Goal: Complete application form

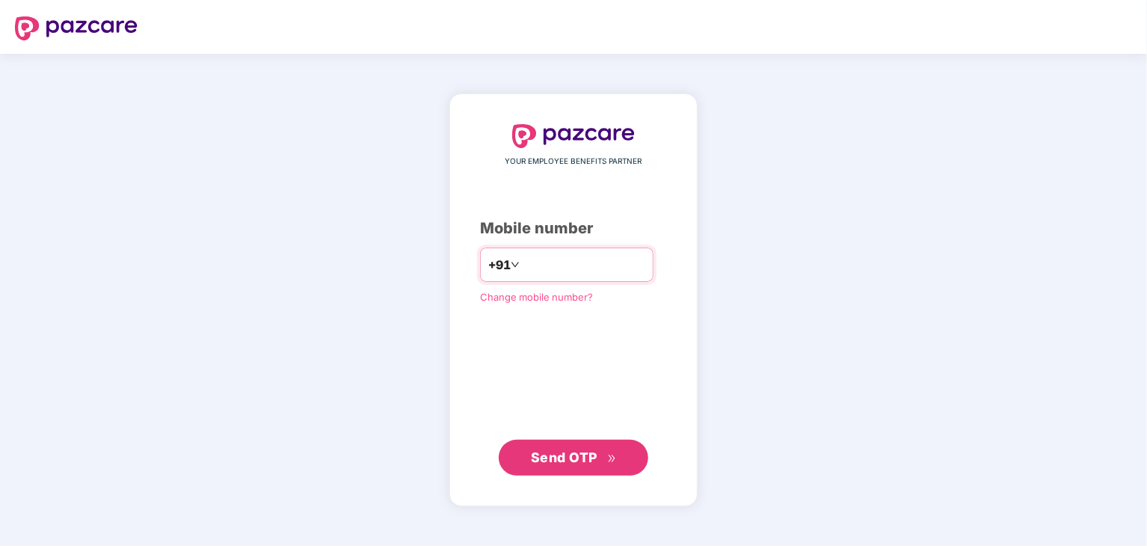
type input "**********"
click at [547, 452] on span "Send OTP" at bounding box center [564, 457] width 67 height 16
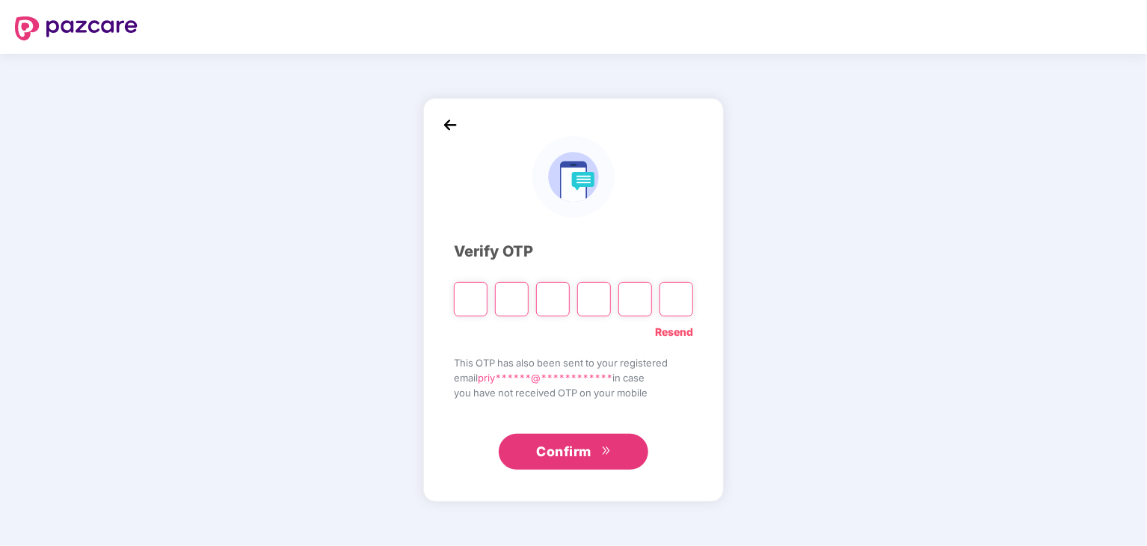
type input "*"
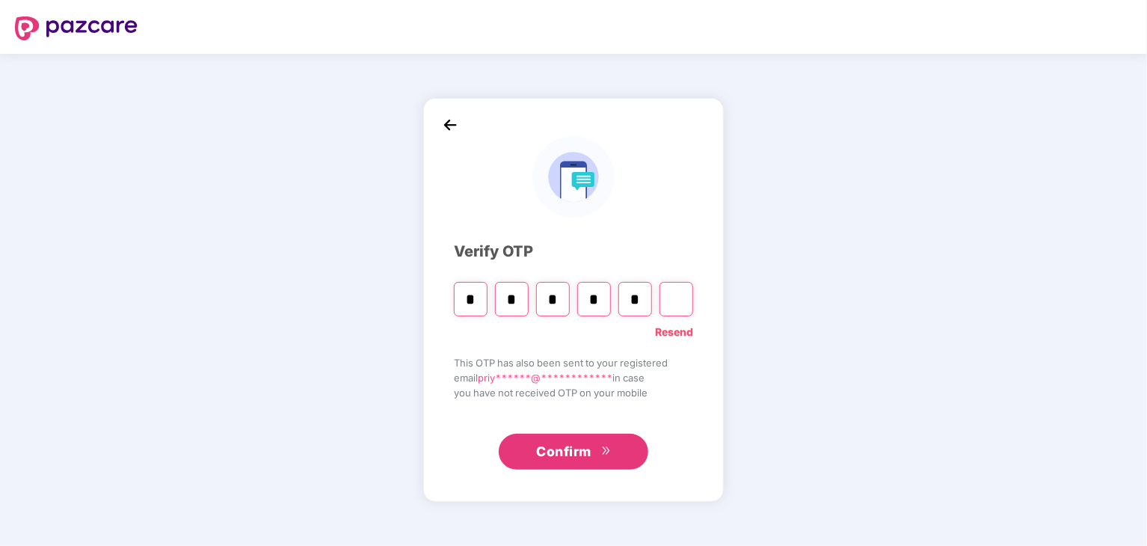
type input "*"
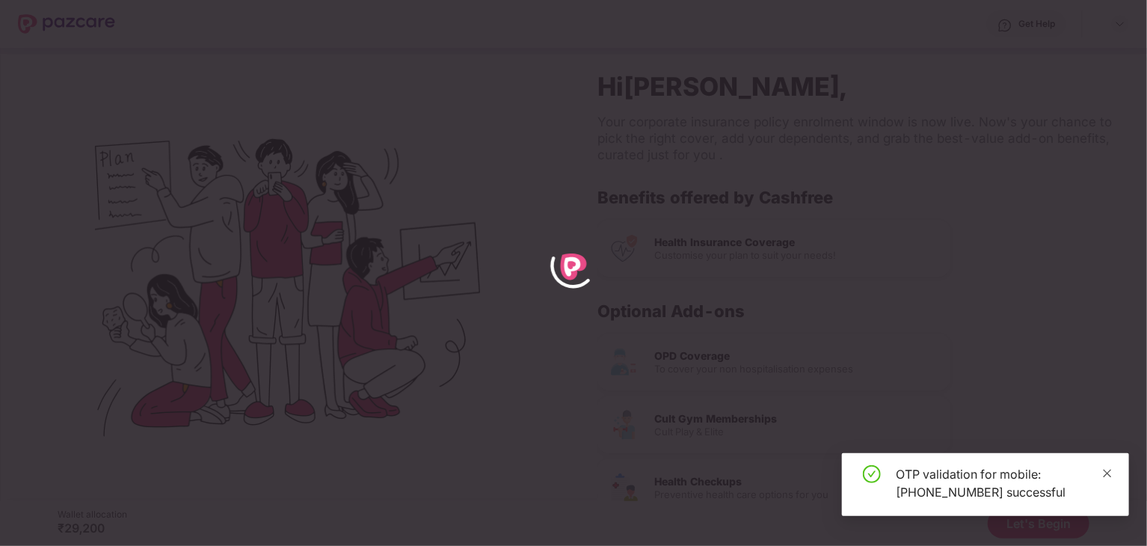
click at [1104, 473] on icon "close" at bounding box center [1107, 473] width 10 height 10
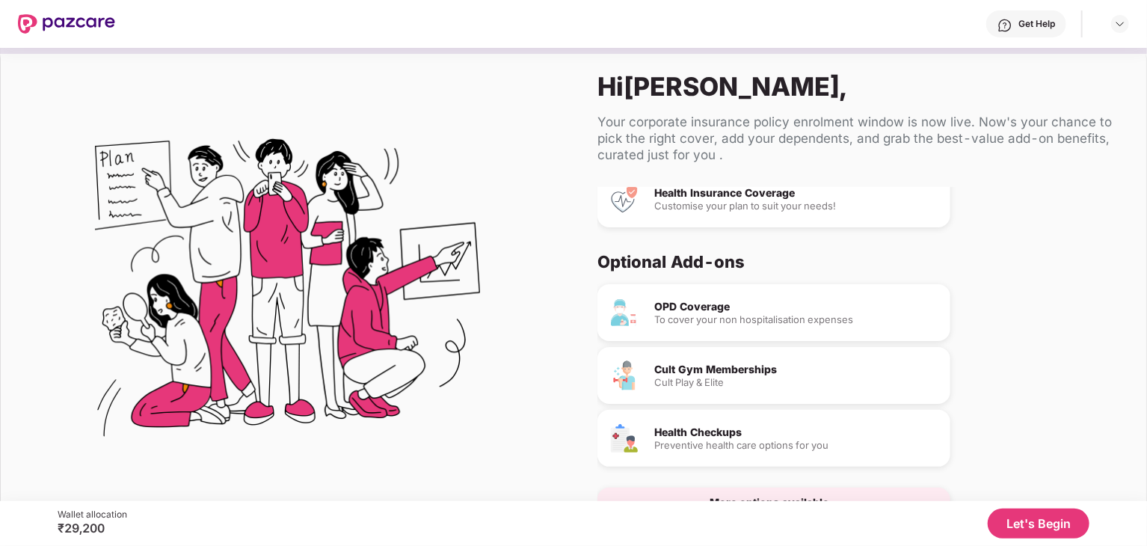
scroll to position [76, 0]
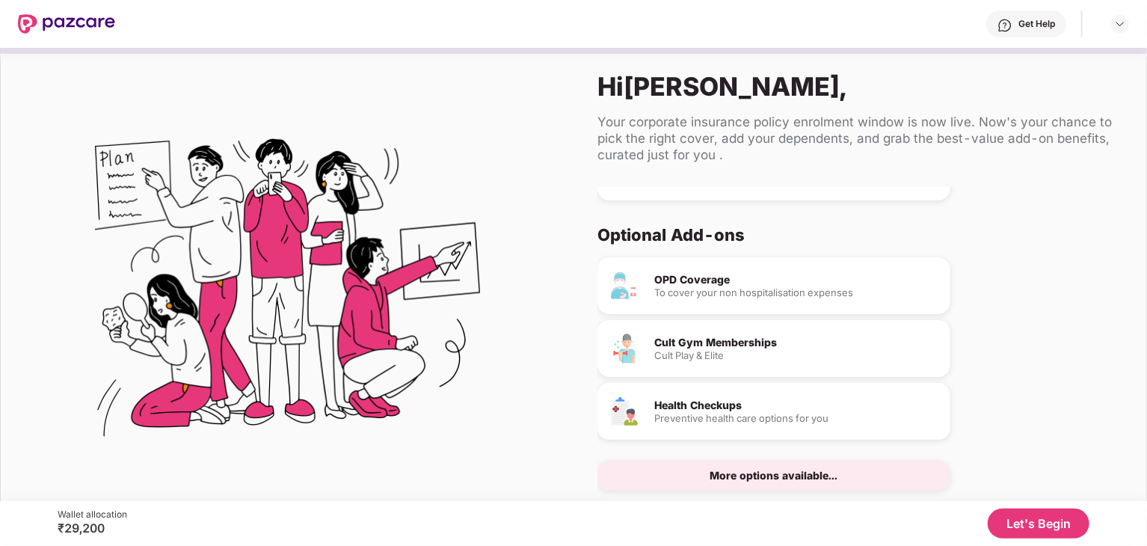
click at [918, 478] on div "More options available..." at bounding box center [773, 476] width 353 height 30
click at [802, 470] on div "More options available..." at bounding box center [774, 475] width 128 height 10
click at [1023, 521] on button "Let's Begin" at bounding box center [1039, 523] width 102 height 30
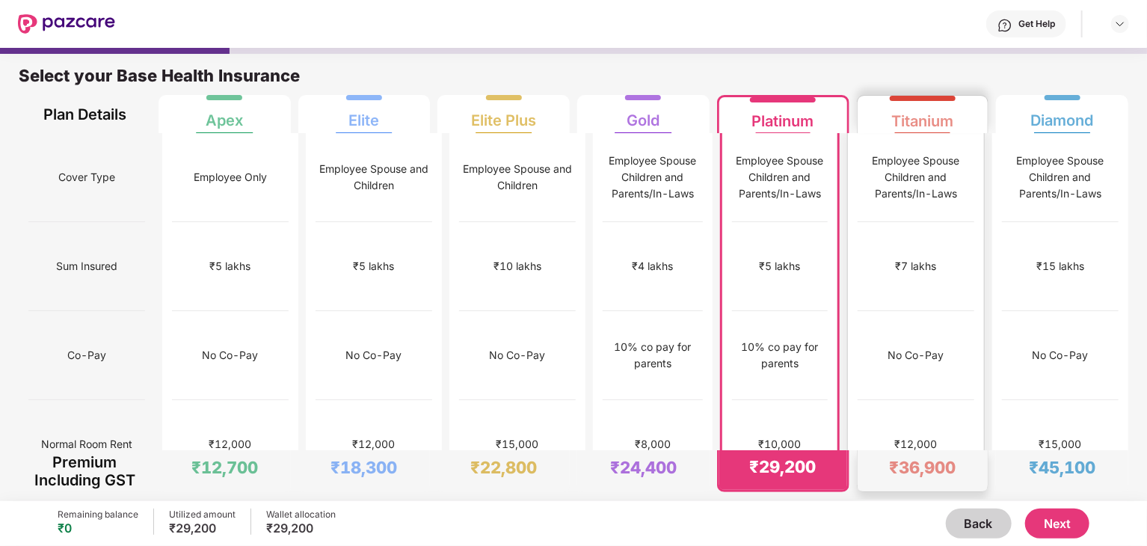
click at [920, 400] on div "₹12,000" at bounding box center [916, 444] width 117 height 89
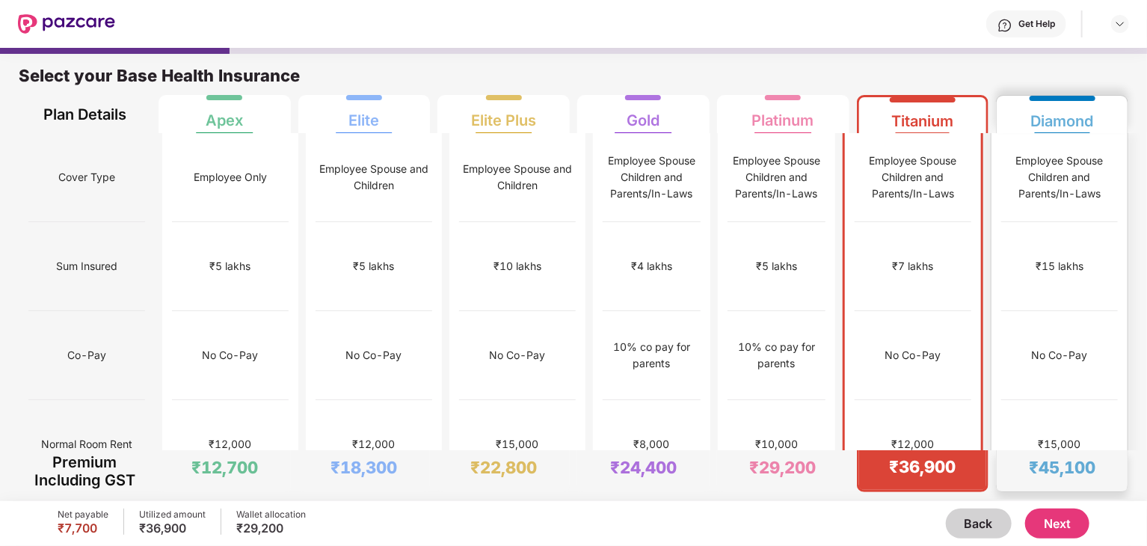
click at [1038, 400] on div "₹15,000" at bounding box center [1059, 444] width 117 height 89
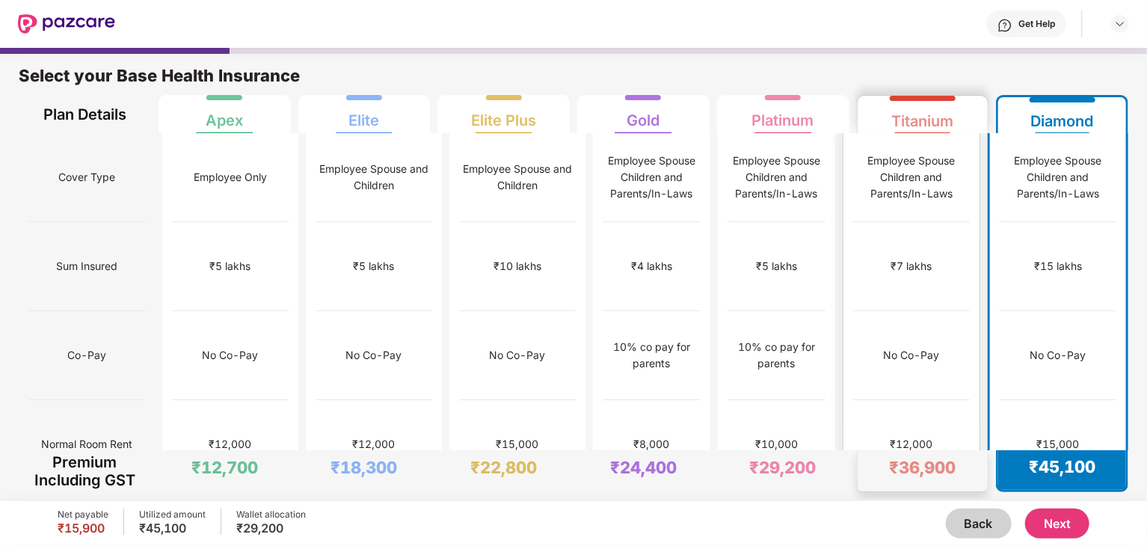
click at [959, 400] on div "₹12,000" at bounding box center [911, 444] width 117 height 89
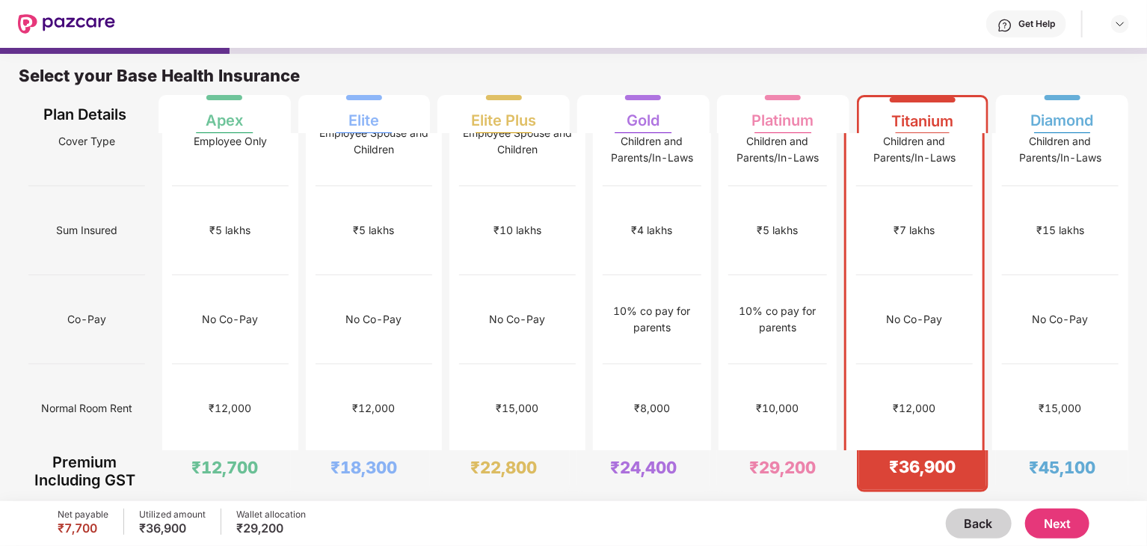
scroll to position [0, 0]
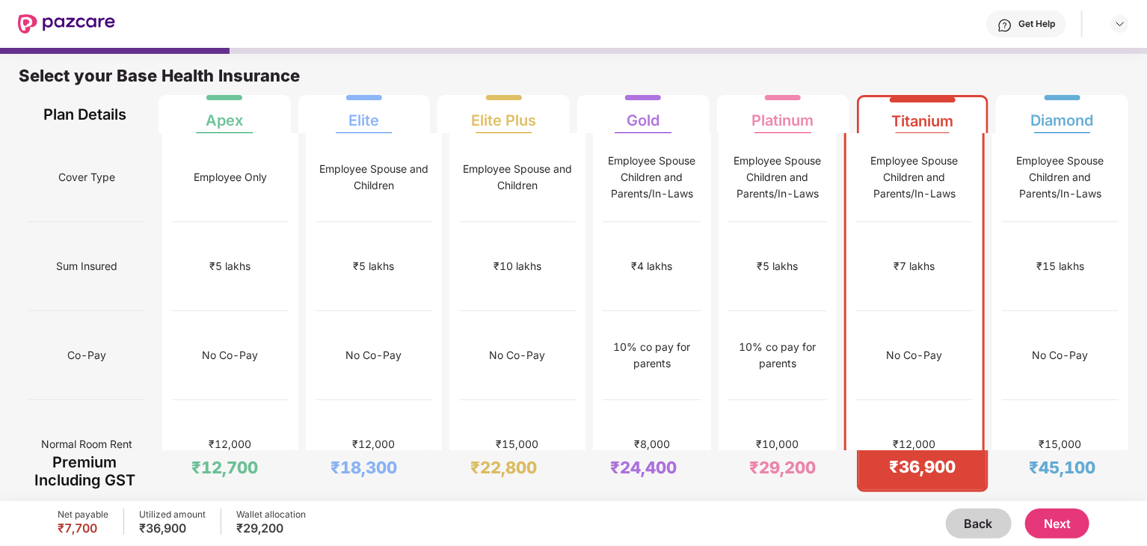
click at [1070, 530] on button "Next" at bounding box center [1057, 523] width 64 height 30
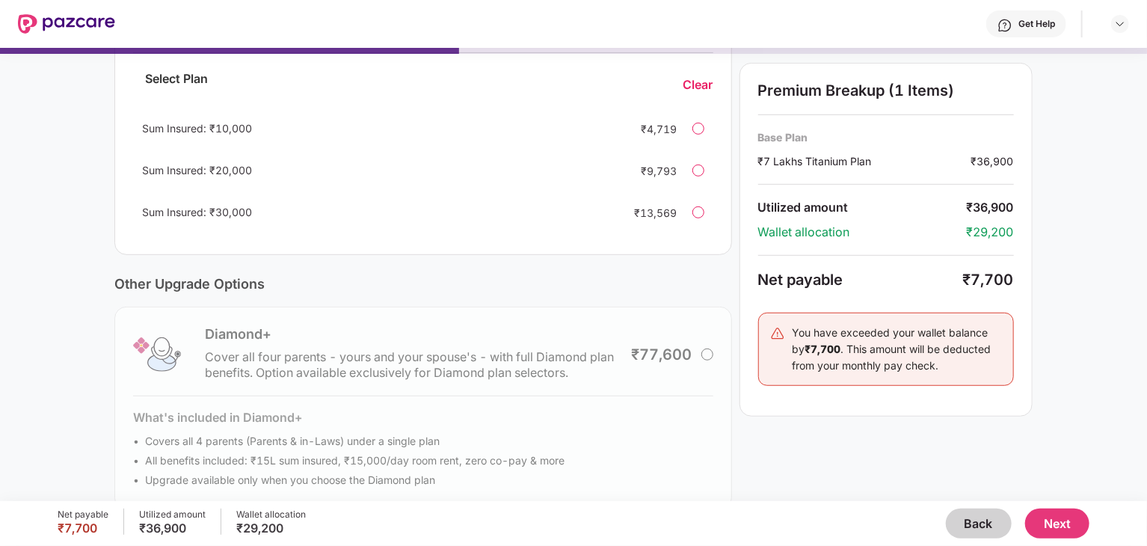
scroll to position [371, 0]
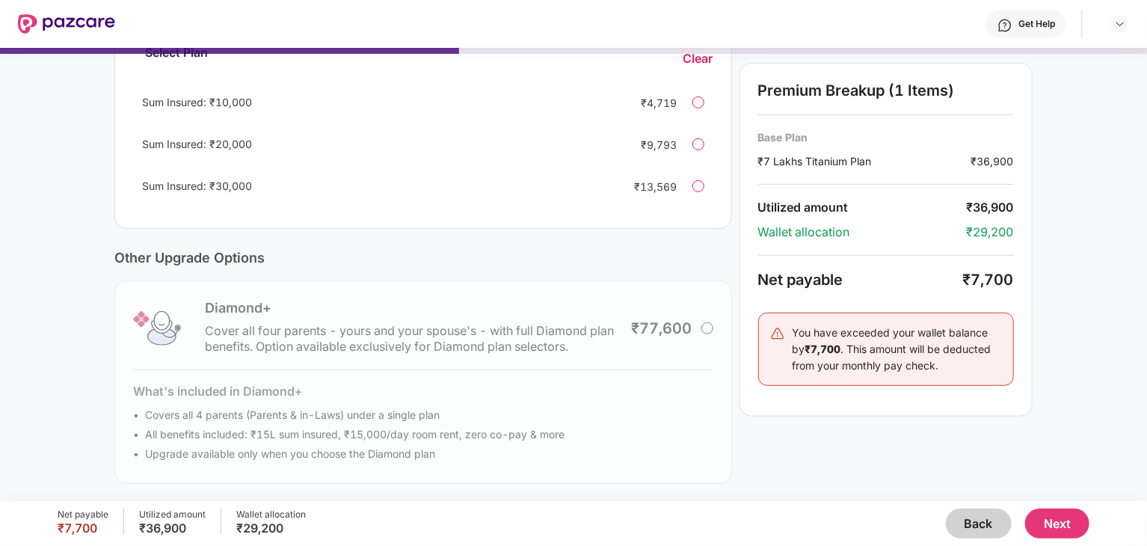
click at [1068, 529] on button "Next" at bounding box center [1057, 523] width 64 height 30
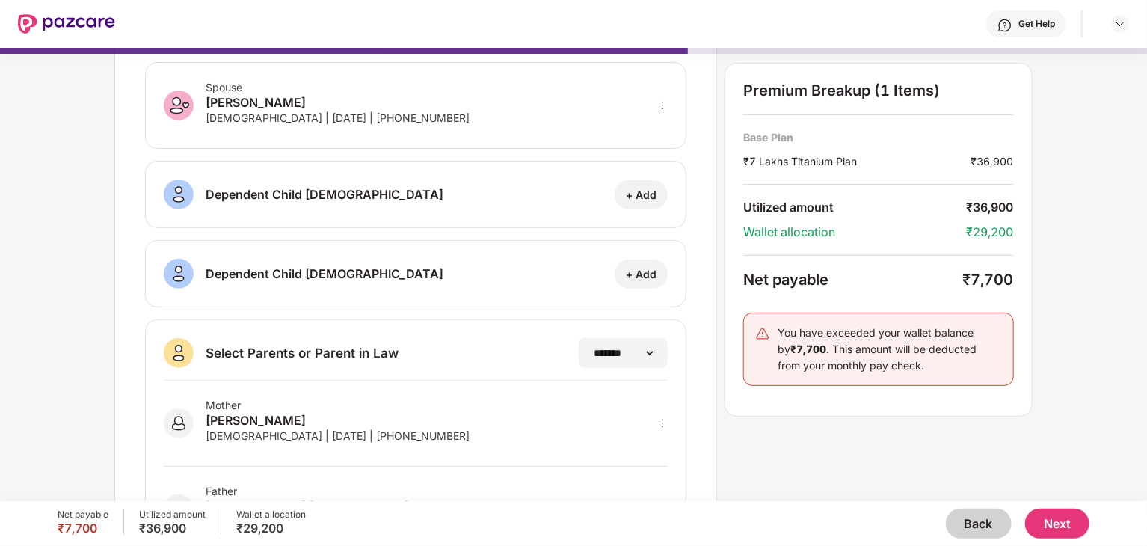
scroll to position [248, 0]
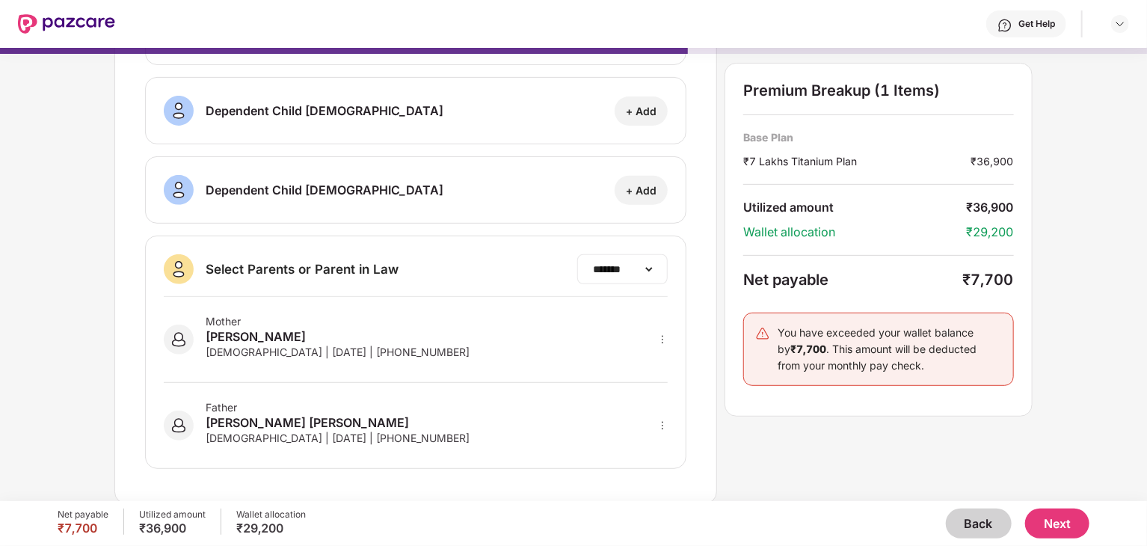
click at [630, 274] on div "**********" at bounding box center [622, 269] width 90 height 30
click at [640, 271] on select "**********" at bounding box center [622, 269] width 65 height 12
click at [753, 455] on div "**********" at bounding box center [573, 158] width 918 height 691
click at [1056, 521] on button "Next" at bounding box center [1057, 523] width 64 height 30
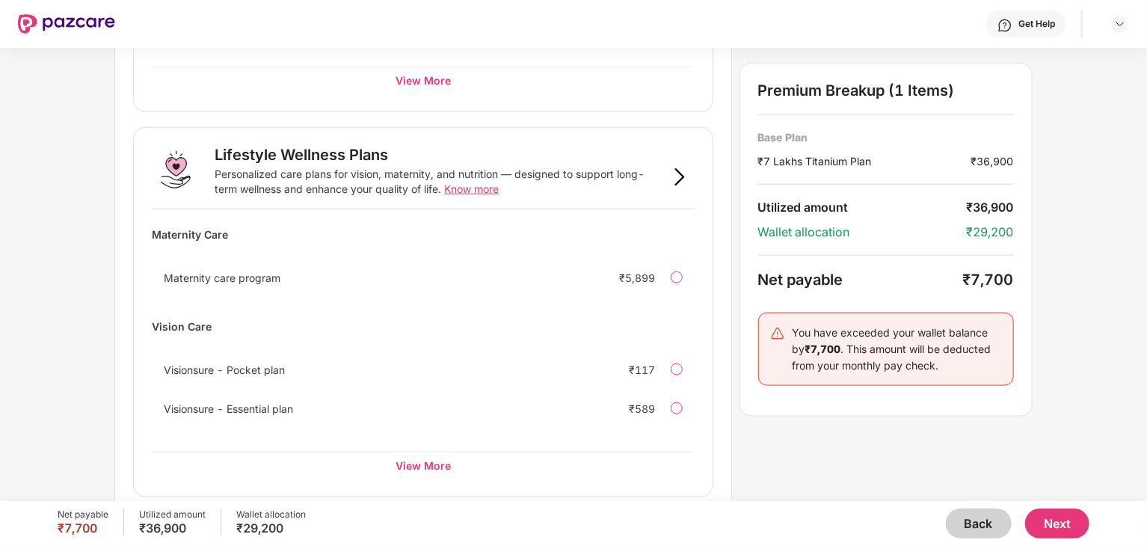
scroll to position [909, 0]
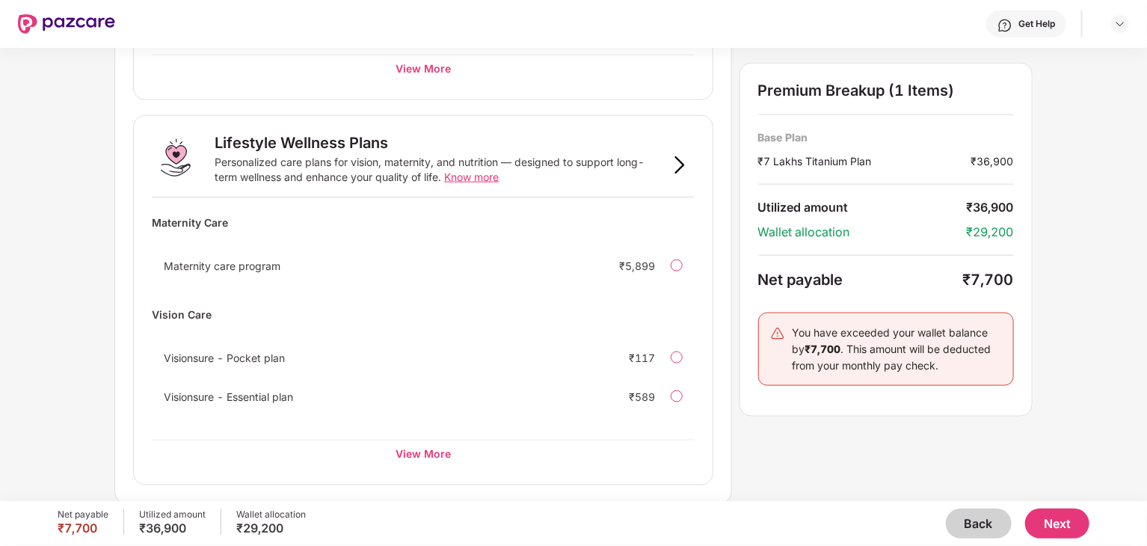
click at [1075, 516] on button "Next" at bounding box center [1057, 523] width 64 height 30
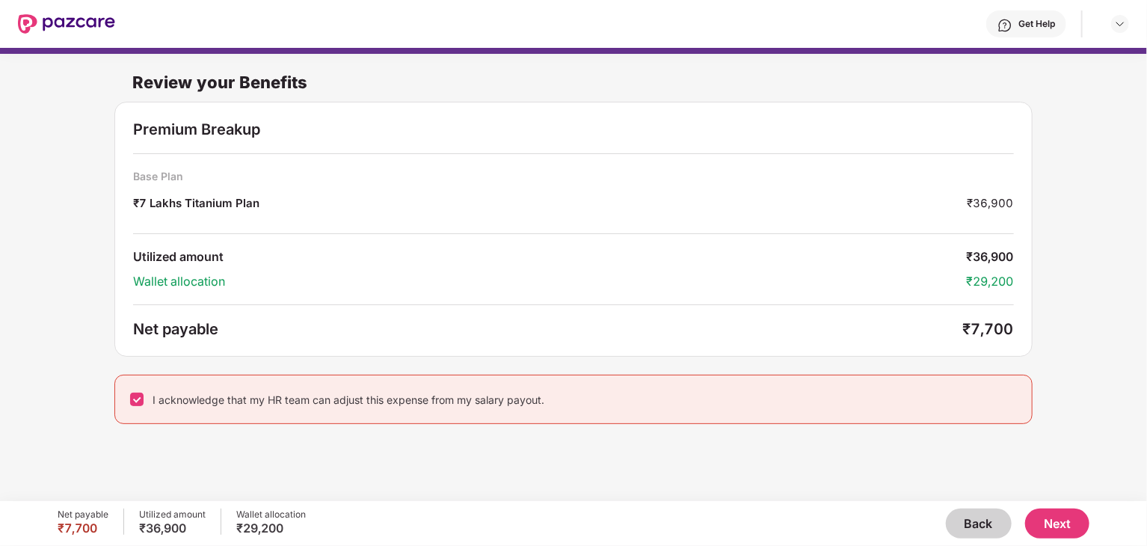
click at [1057, 524] on button "Next" at bounding box center [1057, 523] width 64 height 30
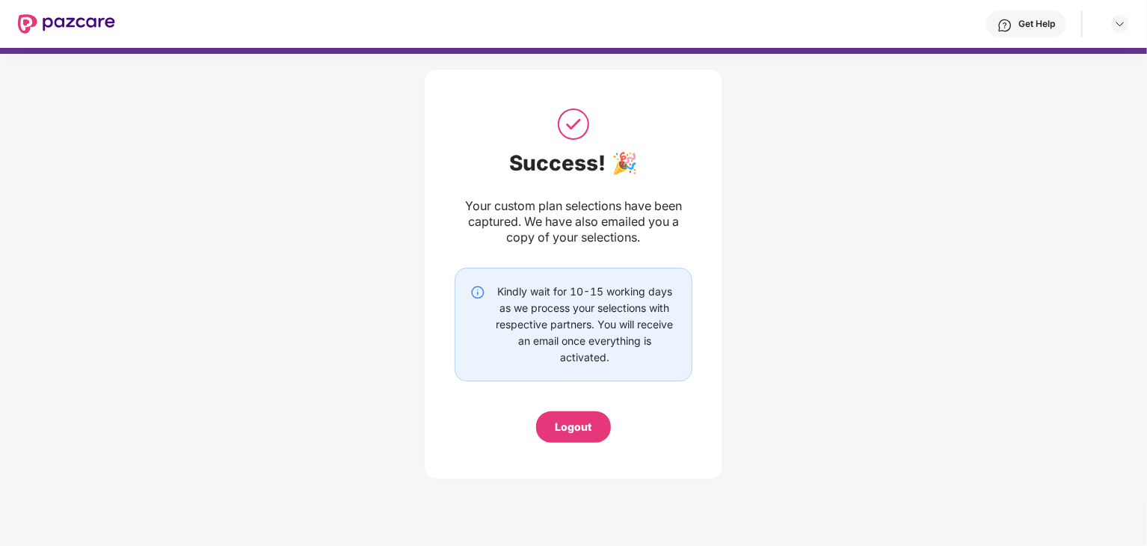
click at [559, 423] on div "Logout" at bounding box center [574, 427] width 37 height 16
